Goal: Navigation & Orientation: Find specific page/section

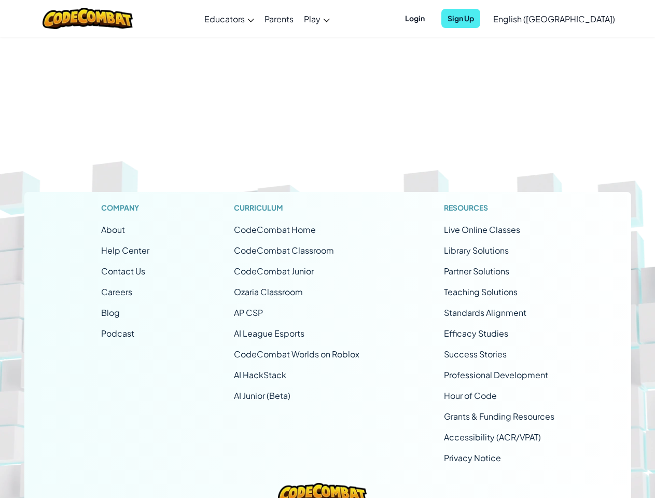
click at [431, 18] on span "Login" at bounding box center [415, 18] width 32 height 19
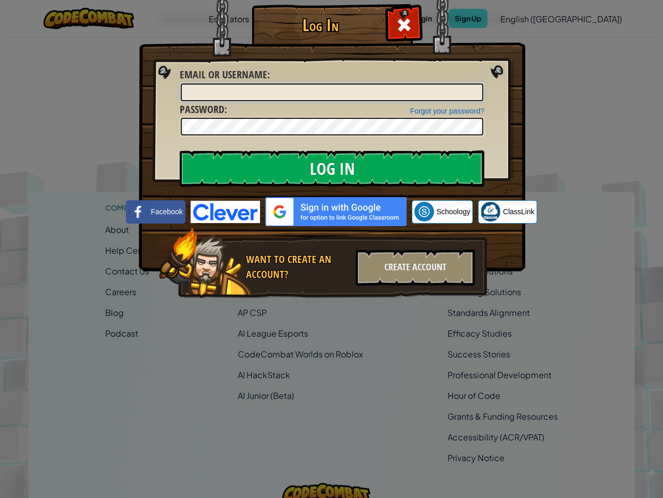
click at [478, 18] on div "Log In Unknown Error Email or Username : Forgot your password? Password : Log I…" at bounding box center [331, 167] width 345 height 302
click at [524, 18] on div "Log In Unknown Error Email or Username : Forgot your password? Password : Log I…" at bounding box center [331, 249] width 663 height 498
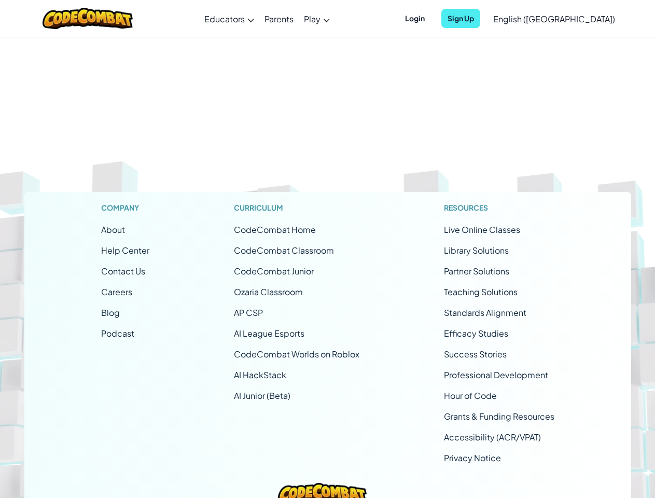
click at [480, 18] on span "Sign Up" at bounding box center [460, 18] width 39 height 19
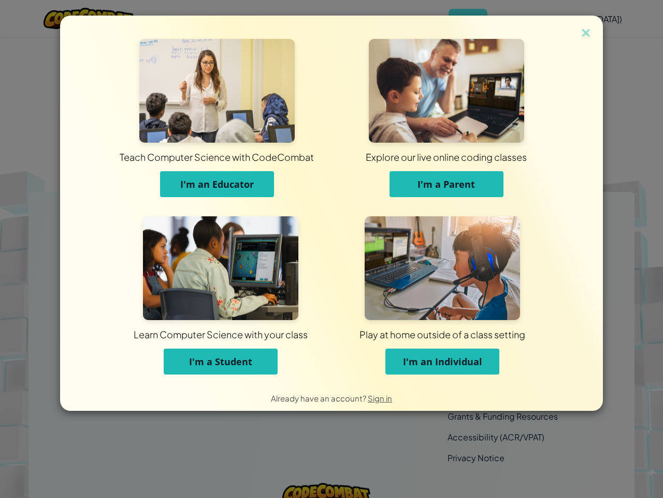
click at [579, 19] on div "Teach Computer Science with CodeCombat I'm an Educator Explore our live online …" at bounding box center [331, 200] width 543 height 369
click at [327, 267] on div "Teach Computer Science with CodeCombat I'm an Educator Explore our live online …" at bounding box center [331, 200] width 491 height 369
